Goal: Find specific page/section: Find specific page/section

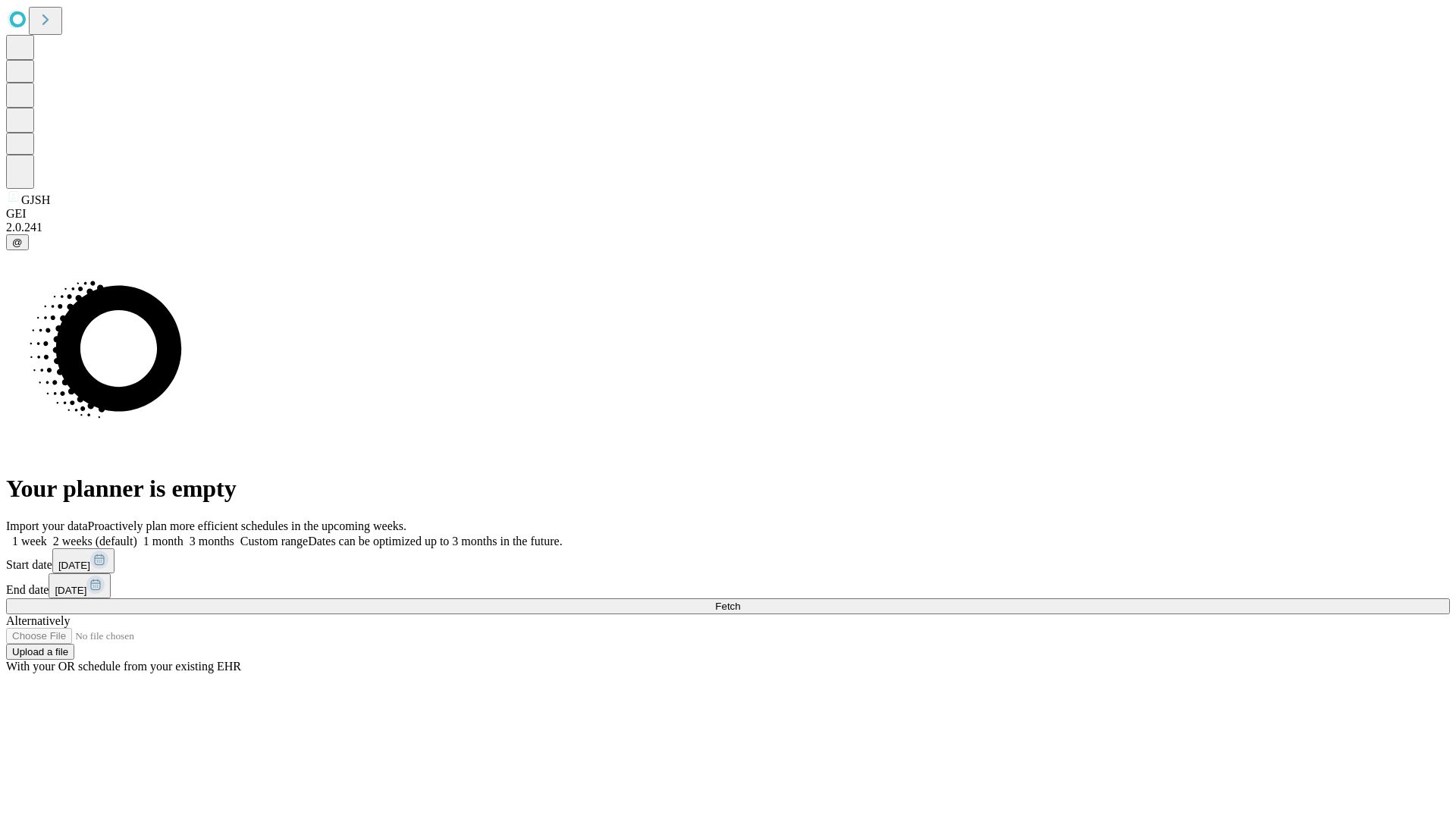
click at [740, 600] on span "Fetch" at bounding box center [727, 606] width 25 height 12
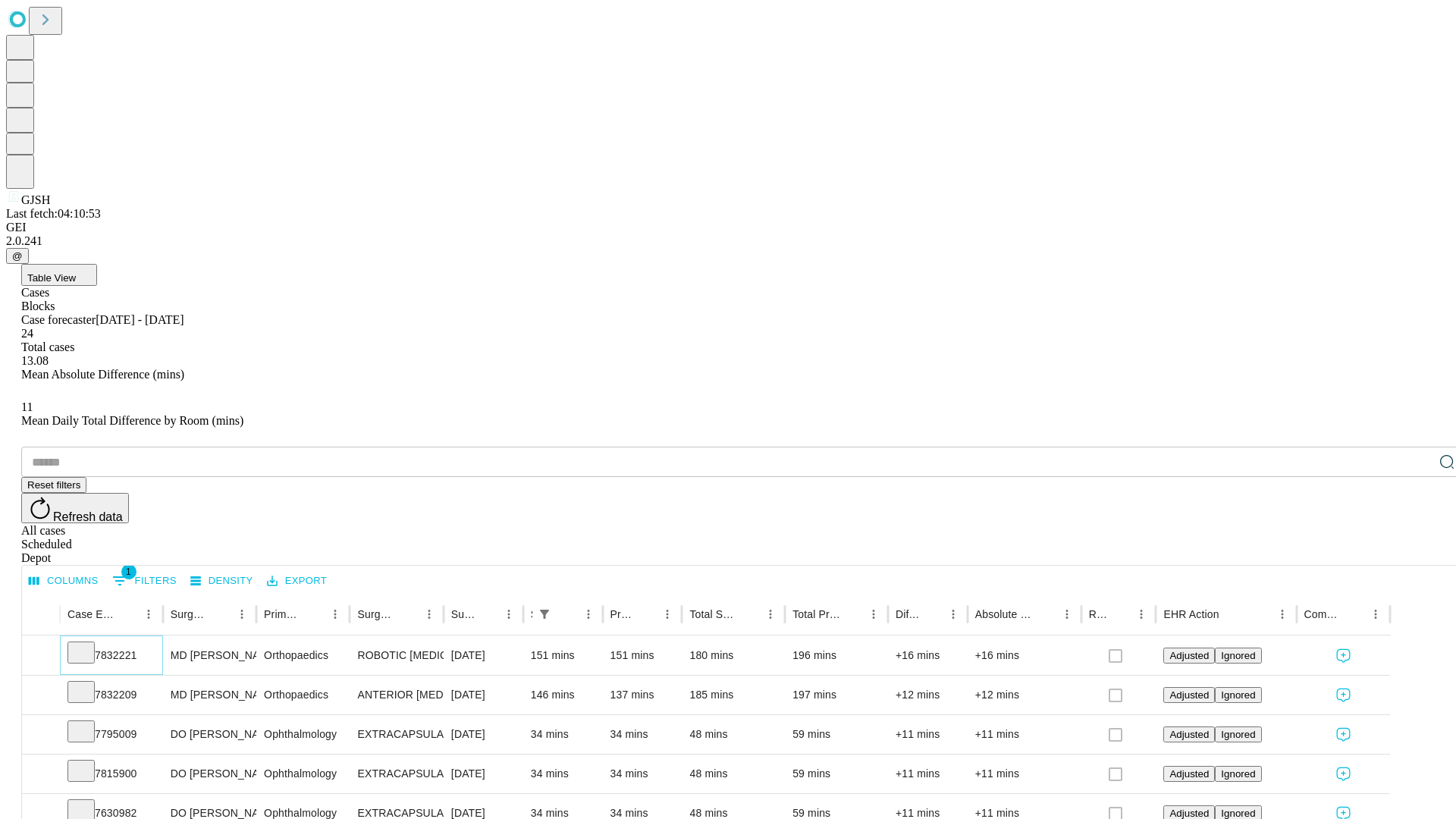
click at [89, 644] on icon at bounding box center [81, 651] width 15 height 15
